Goal: Task Accomplishment & Management: Manage account settings

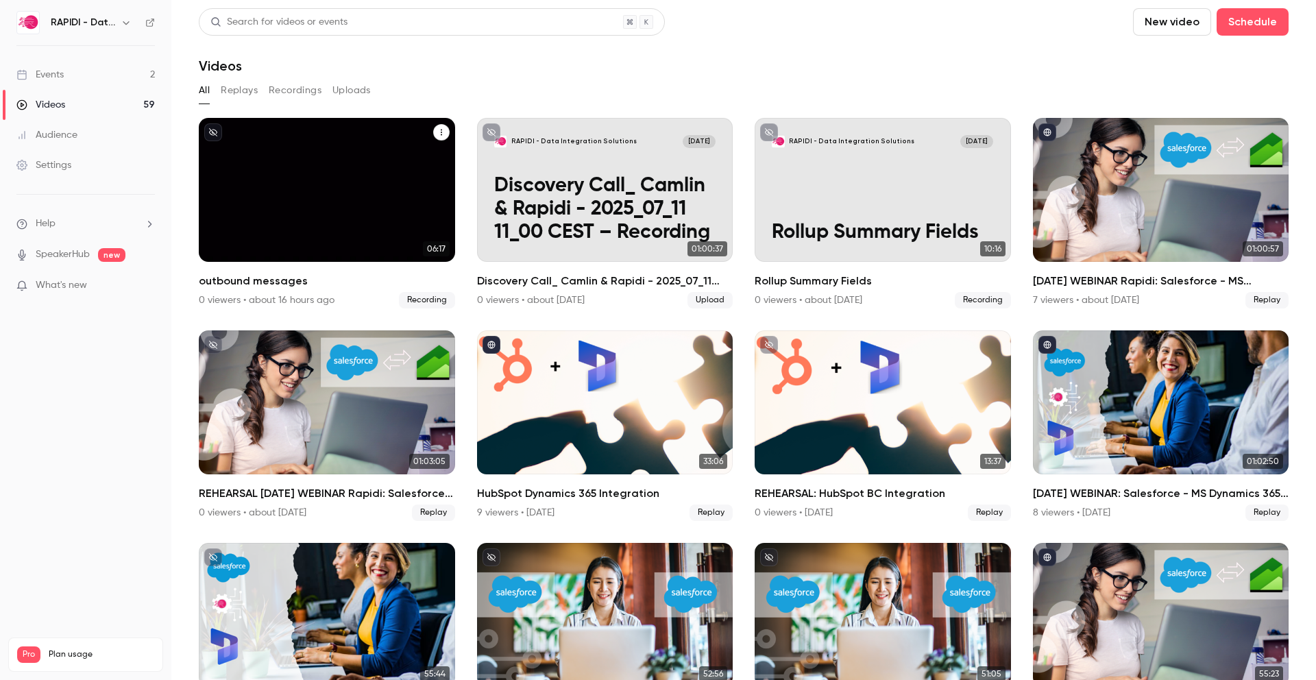
click at [363, 200] on div "RAPIDI - Data Integration Solutions [DATE] outbound messages" at bounding box center [327, 190] width 256 height 144
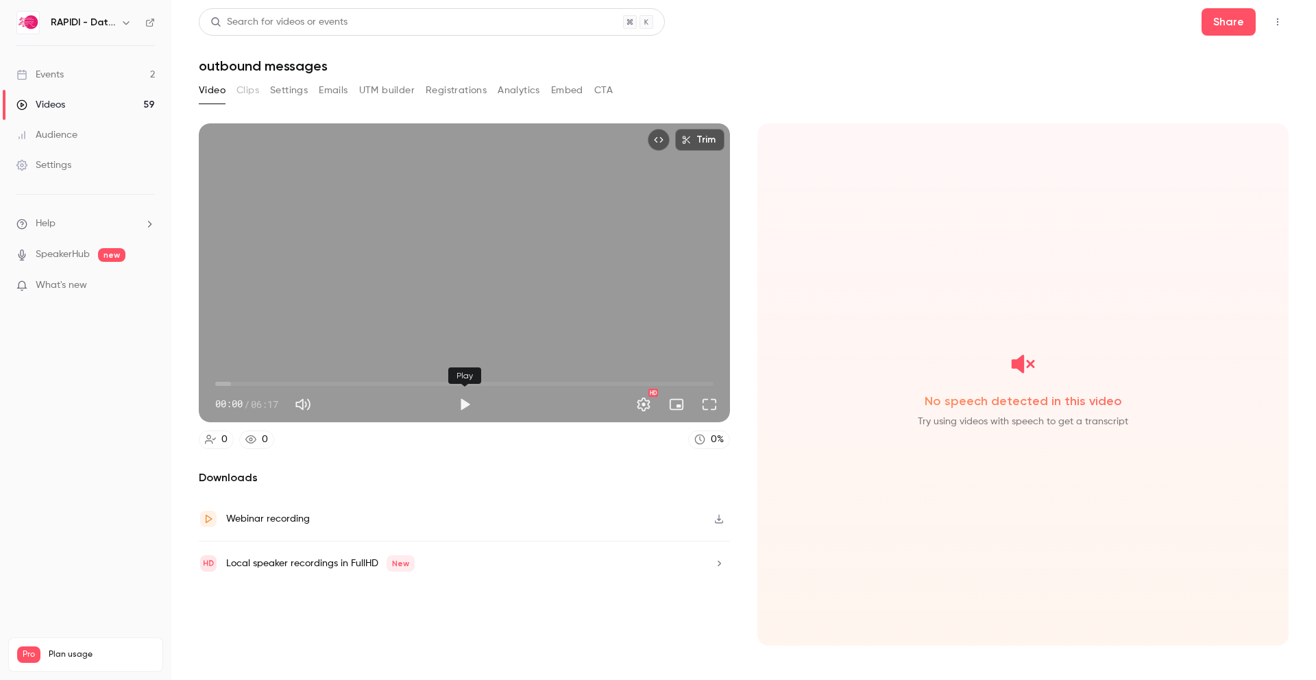
click at [465, 409] on button "Play" at bounding box center [464, 404] width 27 height 27
click at [282, 383] on span "00:19" at bounding box center [464, 384] width 498 height 22
click at [316, 384] on span "01:16" at bounding box center [464, 384] width 498 height 22
click at [352, 384] on span "01:43" at bounding box center [464, 384] width 498 height 22
click at [379, 384] on span "01:44" at bounding box center [464, 384] width 498 height 22
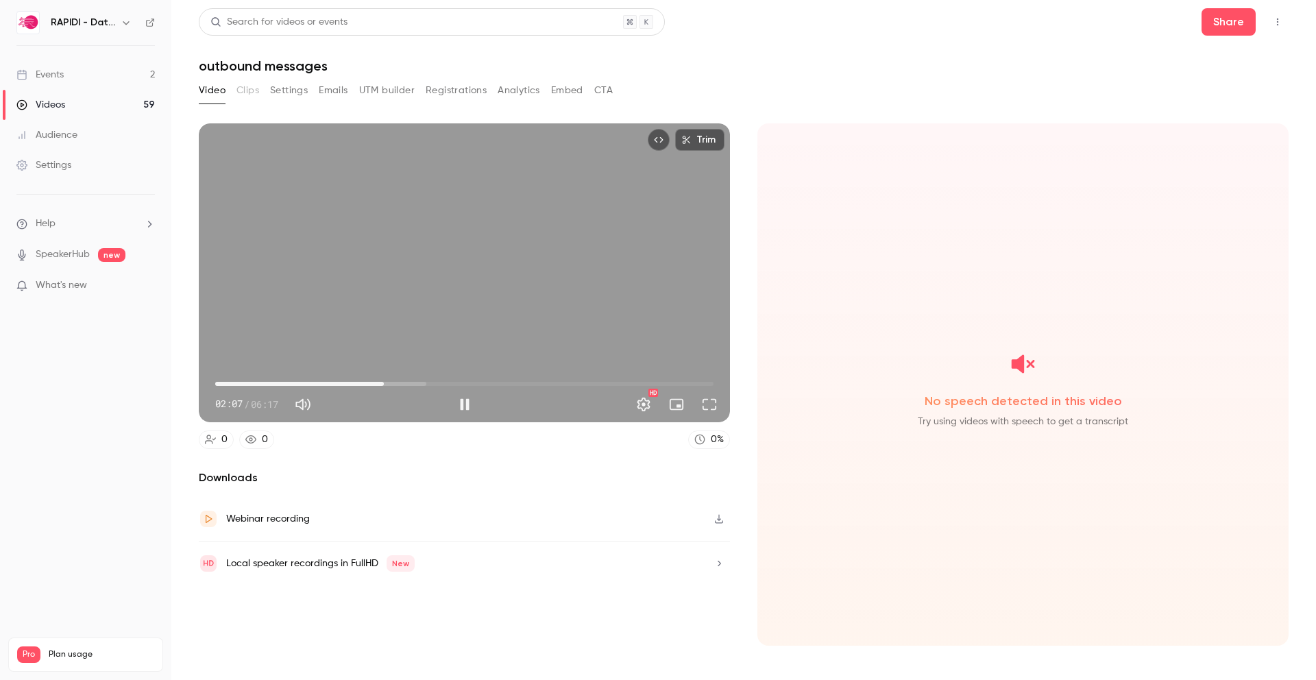
click at [416, 382] on span "02:07" at bounding box center [464, 384] width 498 height 22
click at [439, 384] on span "02:33" at bounding box center [464, 384] width 498 height 22
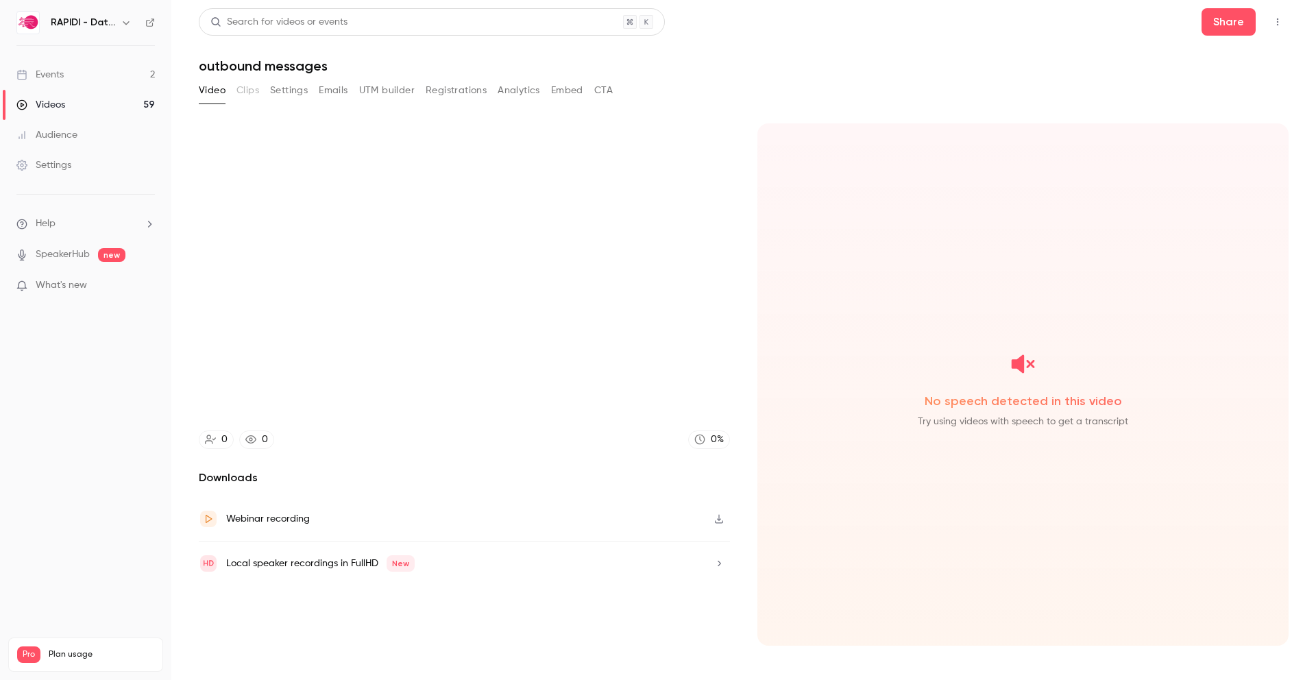
type input "*****"
click at [52, 100] on div "Videos" at bounding box center [40, 105] width 49 height 14
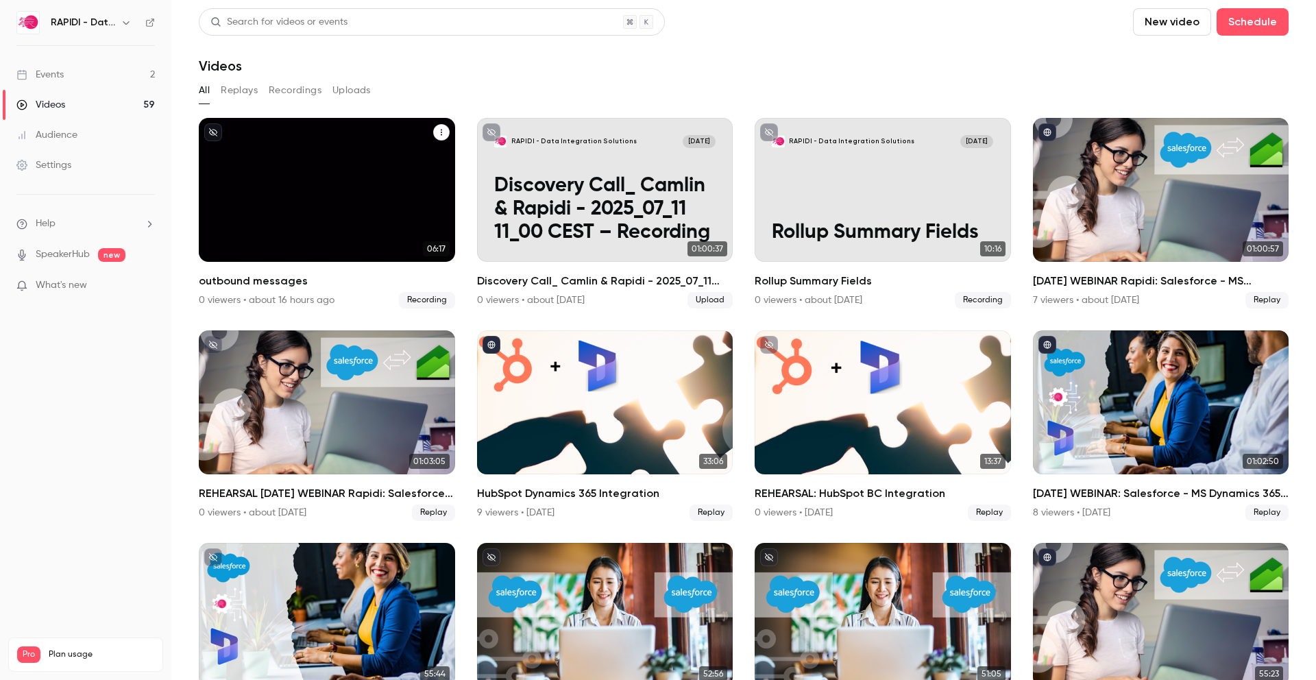
click at [254, 176] on div "RAPIDI - Data Integration Solutions Aug 18 outbound messages" at bounding box center [327, 190] width 256 height 144
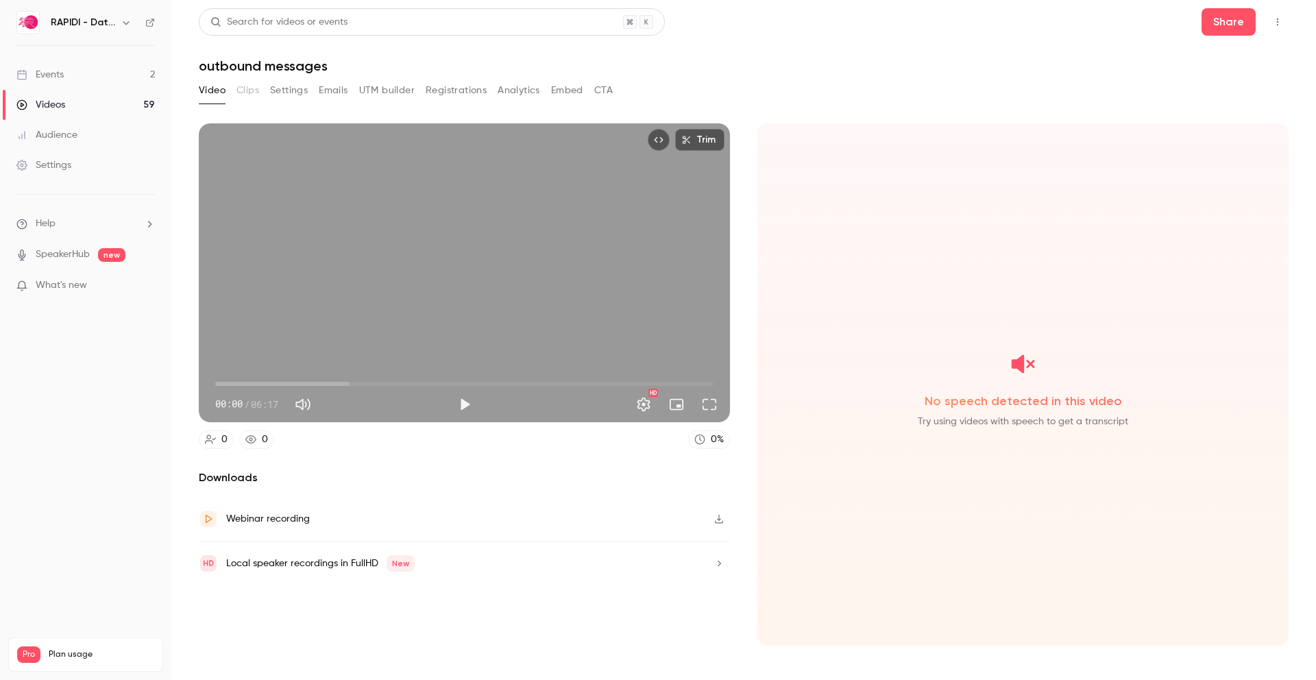
click at [45, 106] on div "Videos" at bounding box center [40, 105] width 49 height 14
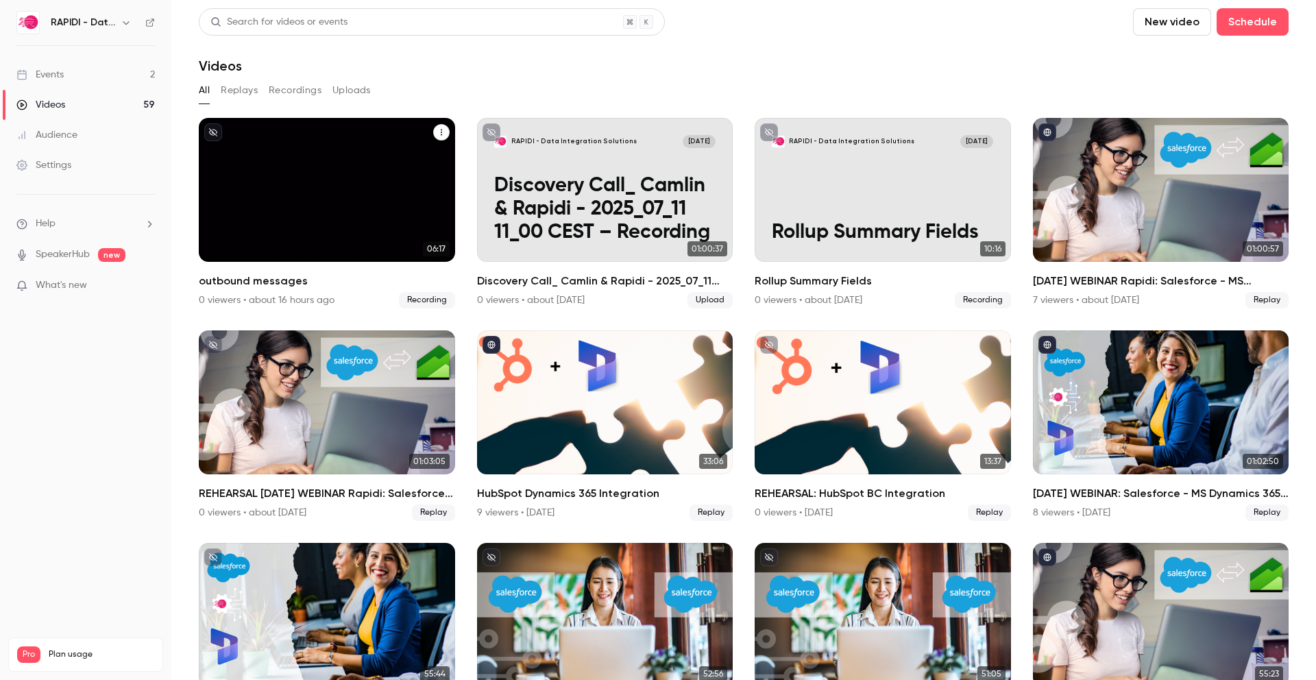
click at [448, 131] on button "outbound messages" at bounding box center [441, 132] width 16 height 16
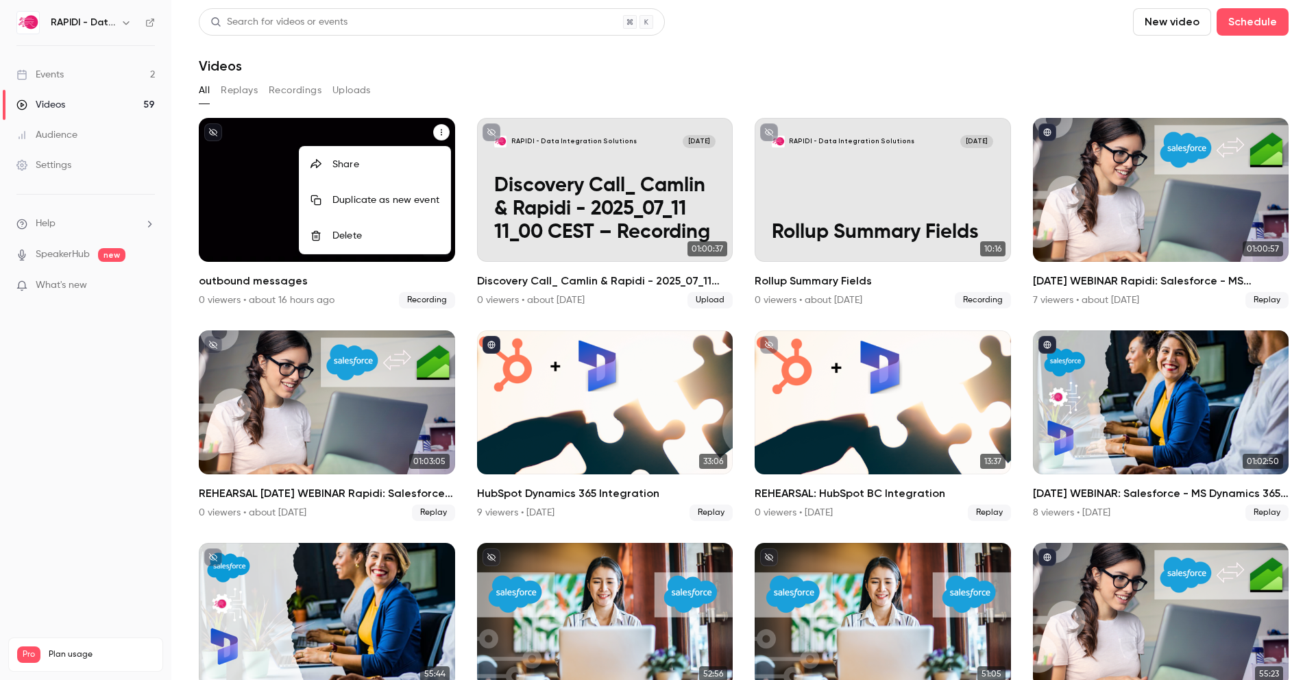
click at [243, 208] on div at bounding box center [658, 340] width 1316 height 680
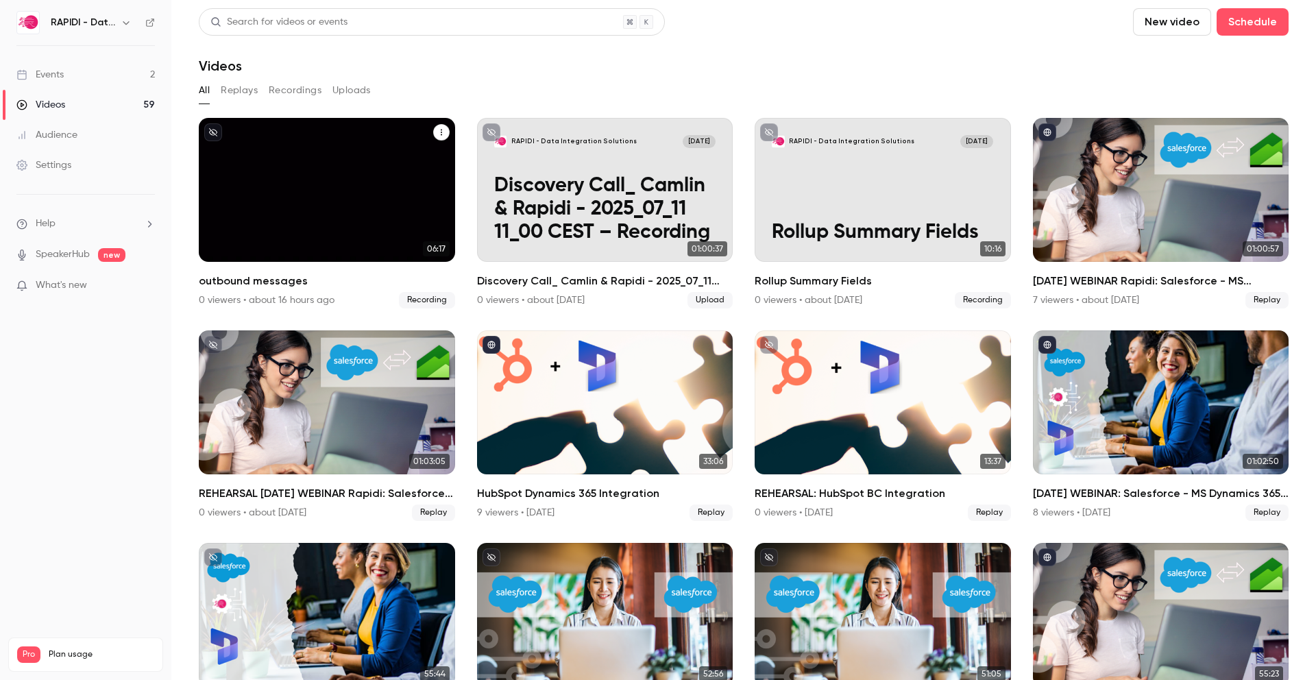
click at [259, 207] on div "RAPIDI - Data Integration Solutions Aug 18 outbound messages" at bounding box center [327, 190] width 256 height 144
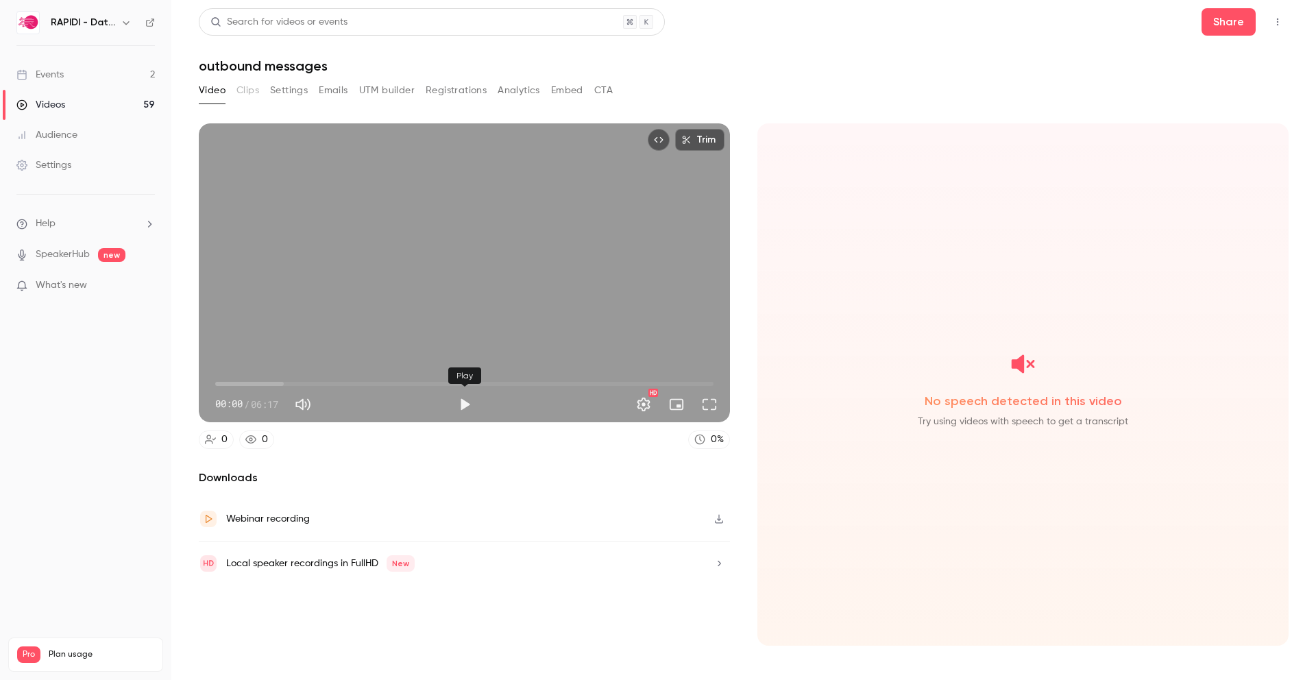
click at [463, 403] on button "Play" at bounding box center [464, 404] width 27 height 27
click at [492, 387] on span "03:29" at bounding box center [464, 384] width 498 height 22
click at [628, 383] on span "03:30" at bounding box center [464, 384] width 498 height 22
click at [678, 382] on span "05:13" at bounding box center [464, 384] width 498 height 22
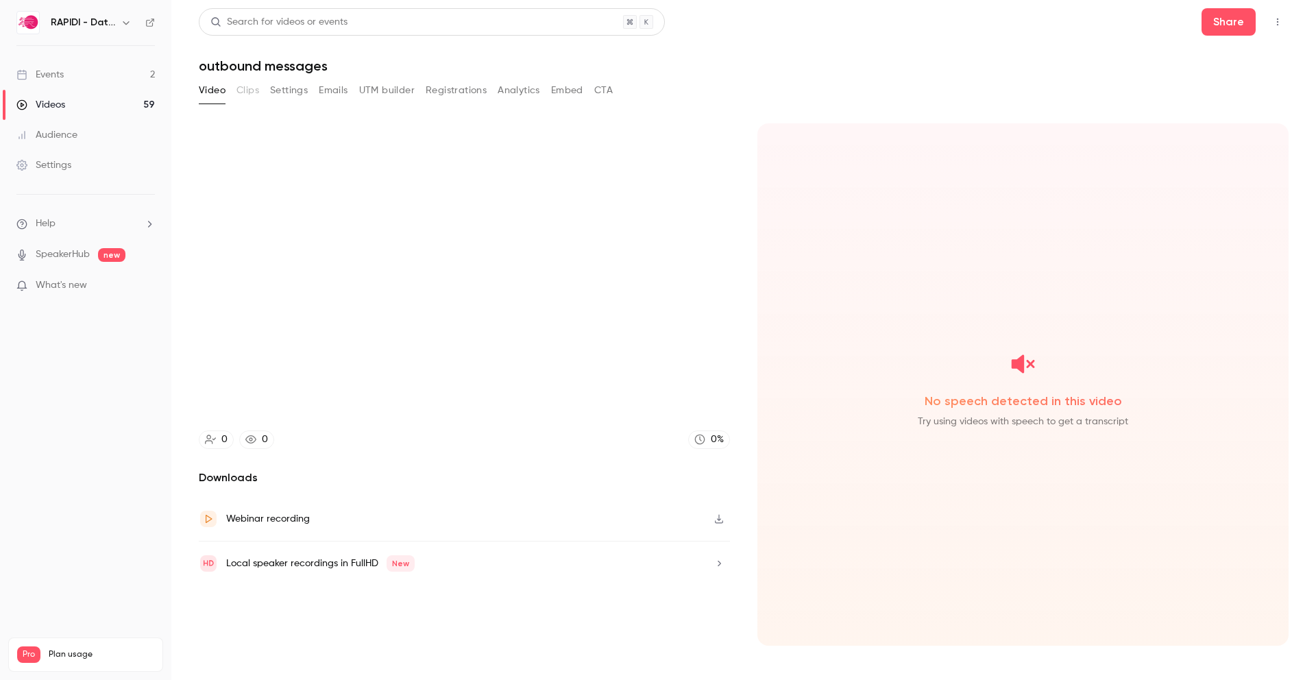
type input "*****"
click at [45, 103] on div "Videos" at bounding box center [40, 105] width 49 height 14
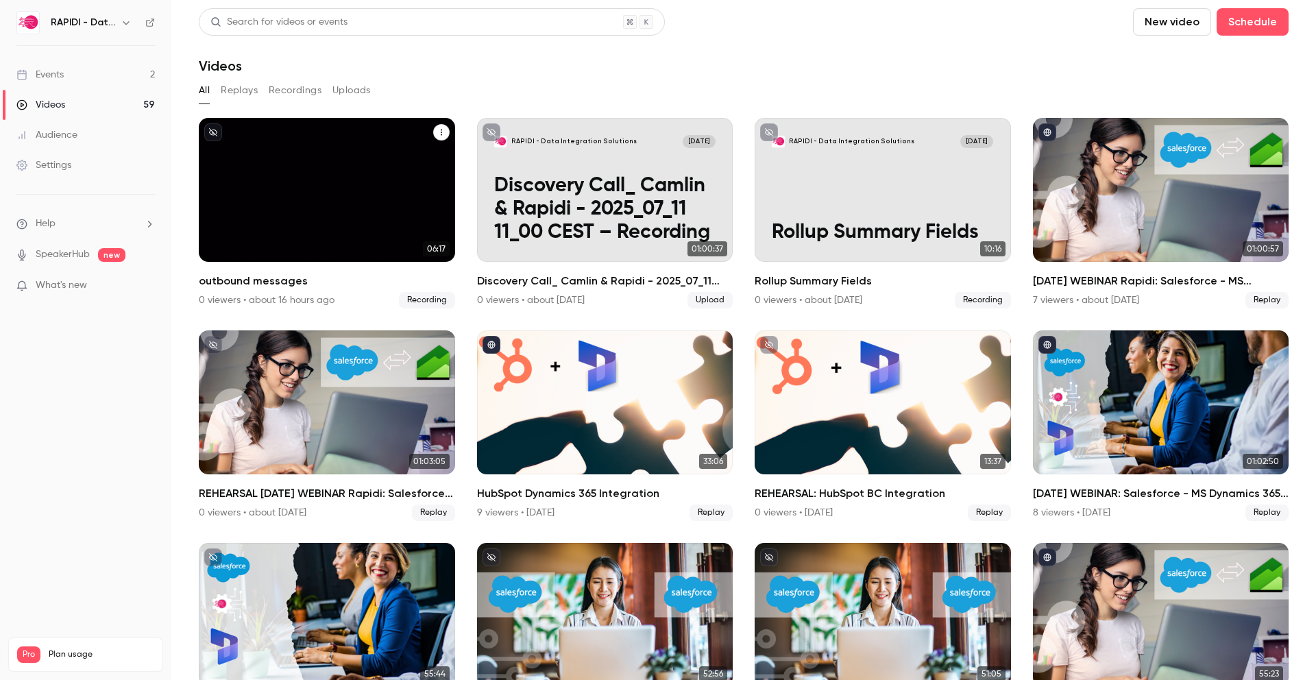
click at [441, 129] on icon "outbound messages" at bounding box center [441, 132] width 8 height 8
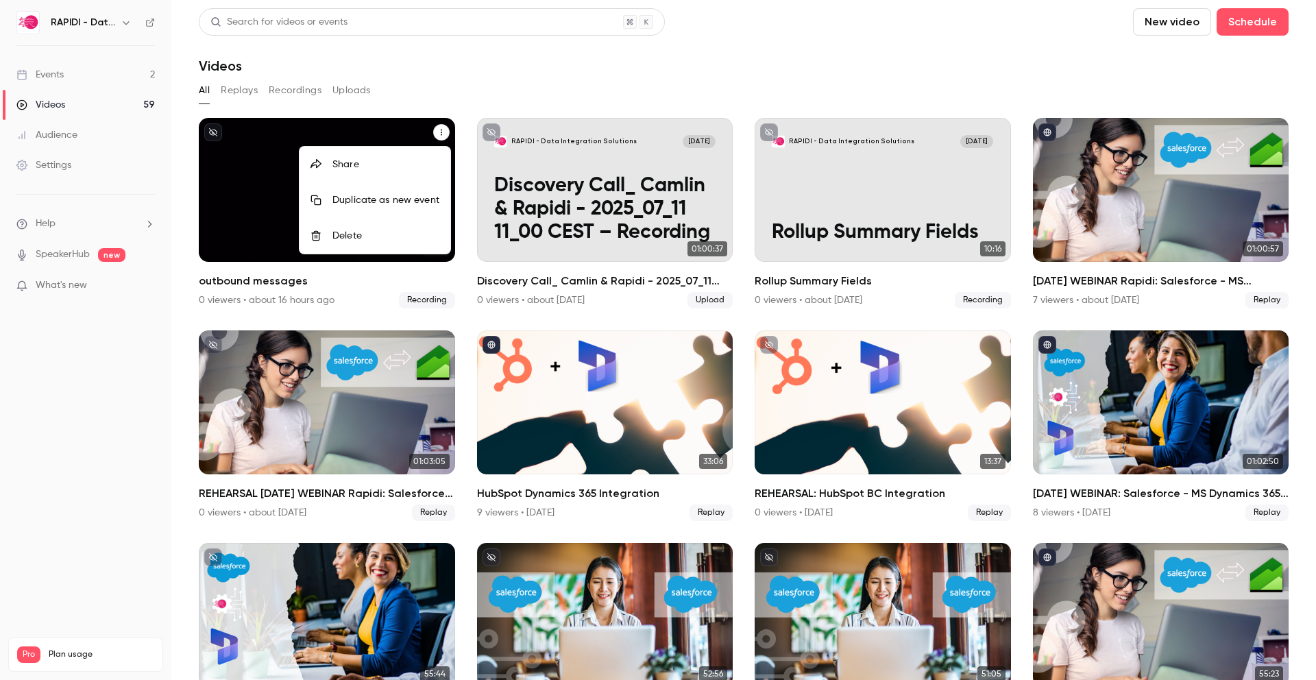
click at [367, 234] on div "Delete" at bounding box center [385, 236] width 107 height 14
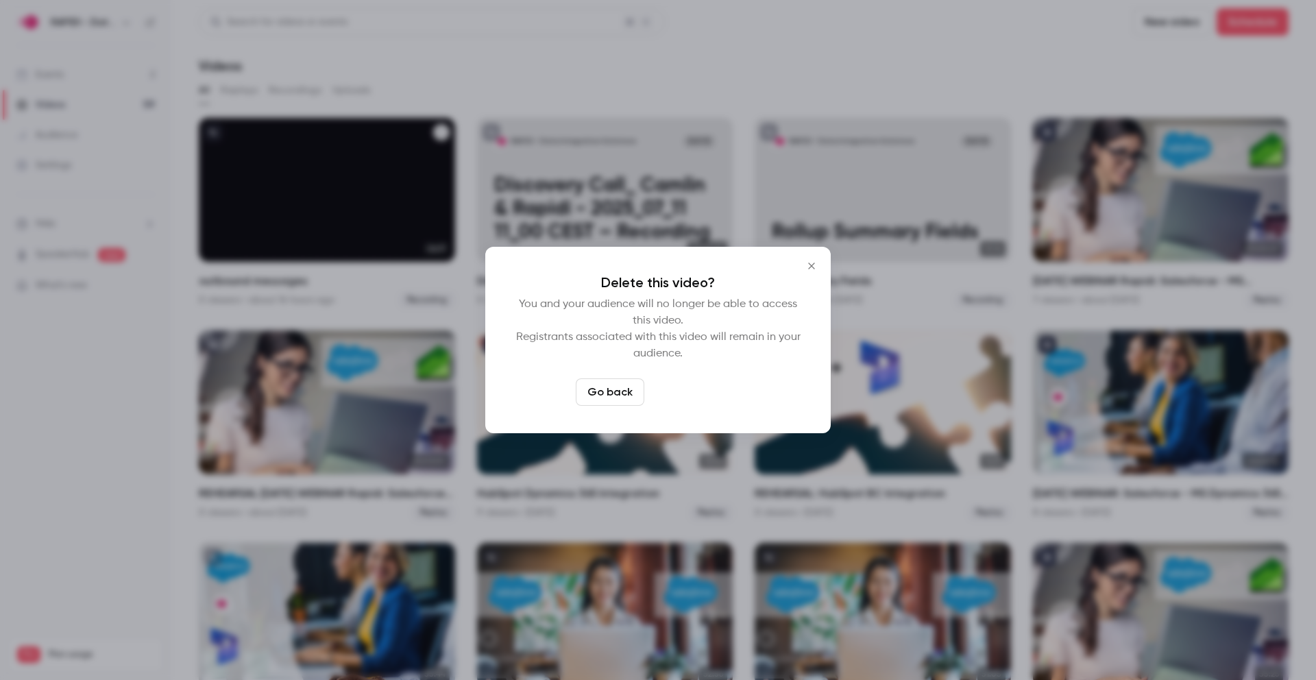
click at [683, 393] on button "Delete video" at bounding box center [695, 391] width 91 height 27
